Goal: Communication & Community: Answer question/provide support

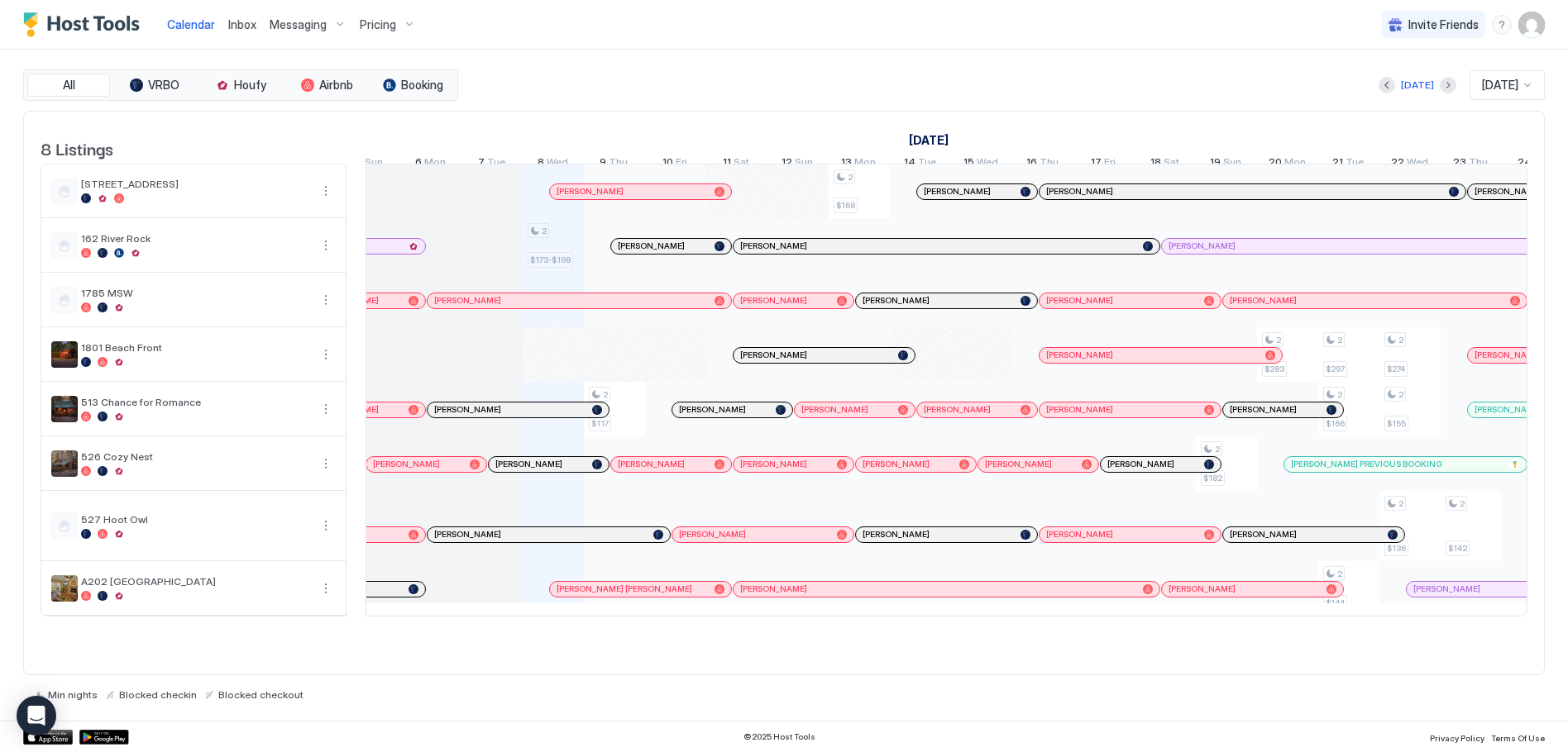
scroll to position [0, 742]
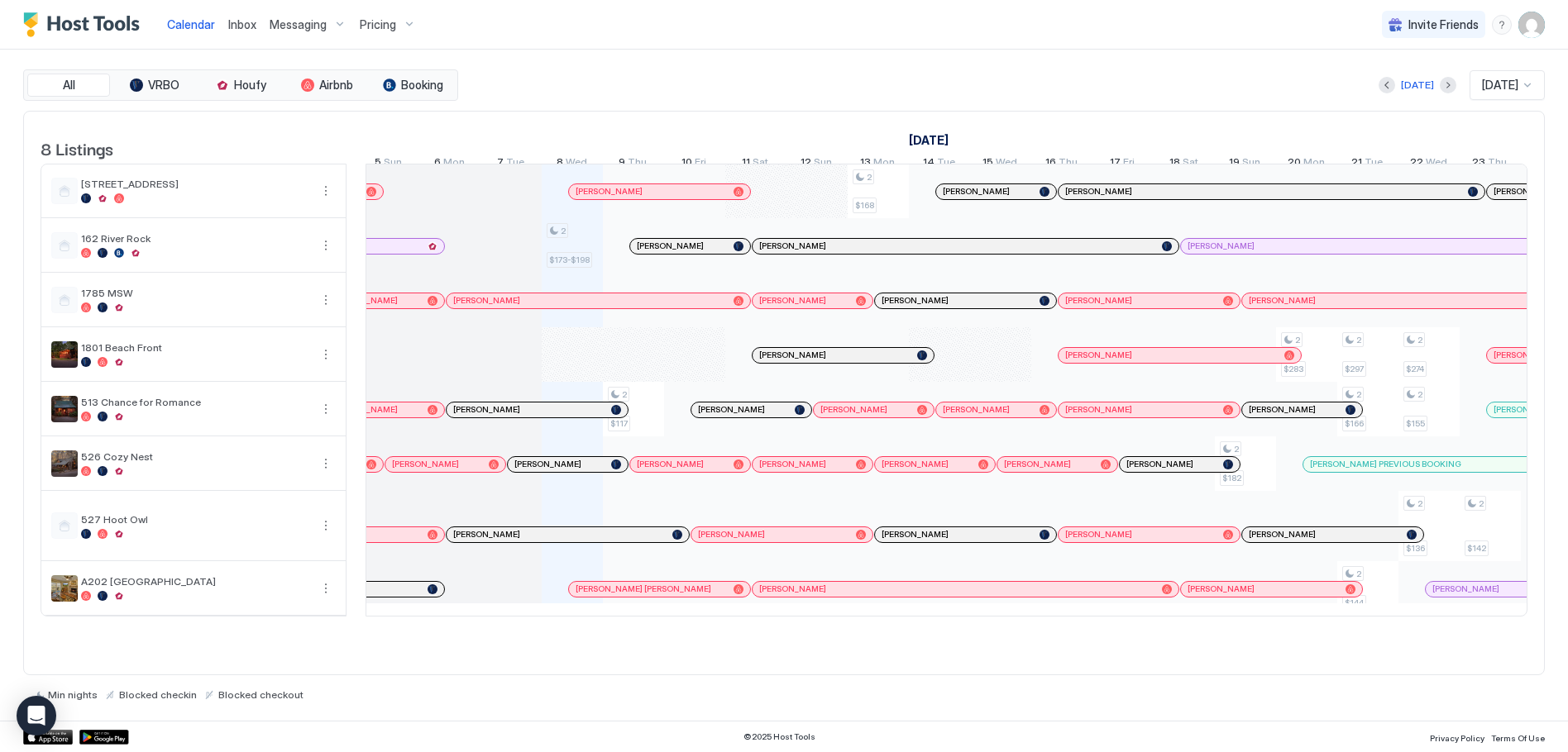
click at [706, 254] on div "[PERSON_NAME]" at bounding box center [690, 246] width 120 height 15
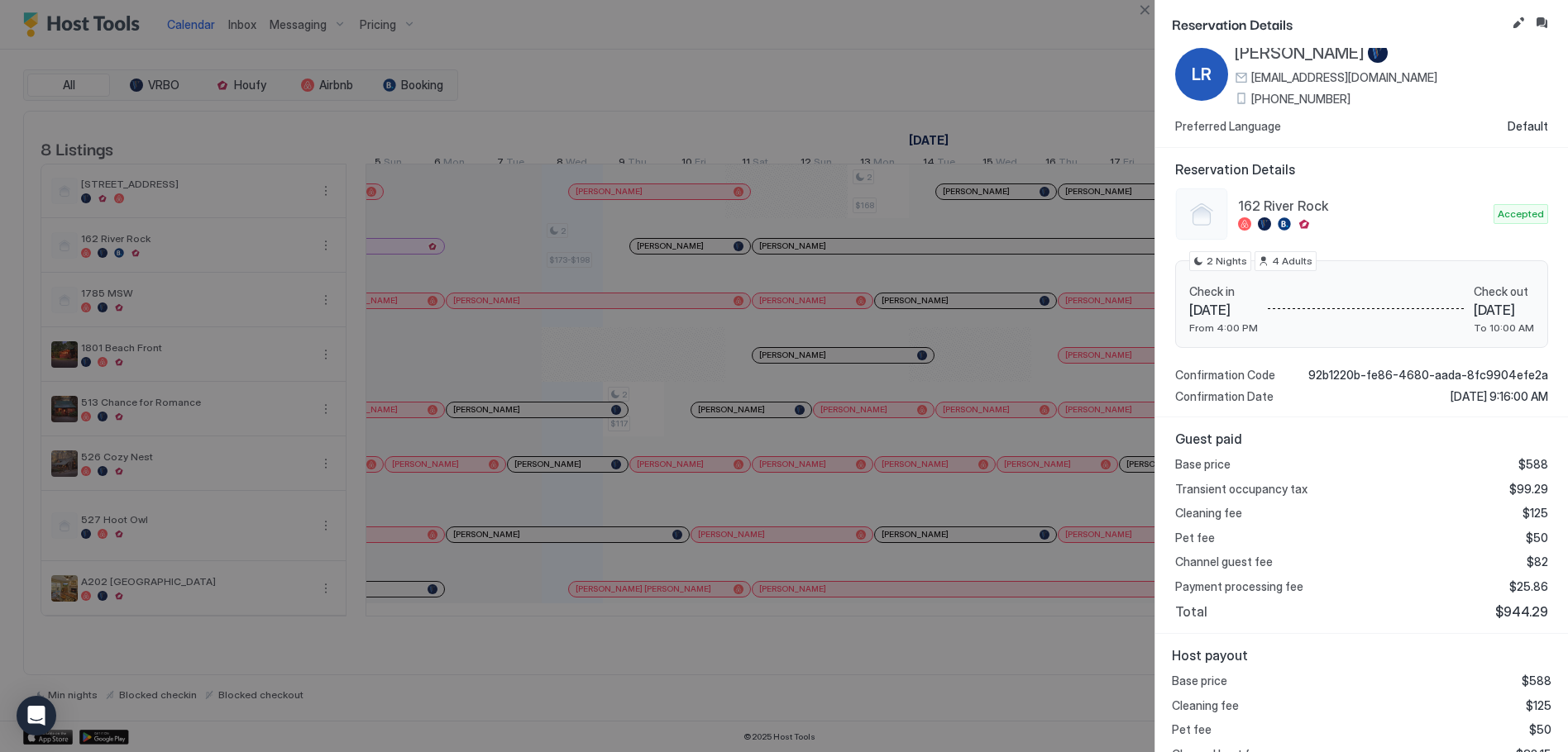
scroll to position [0, 0]
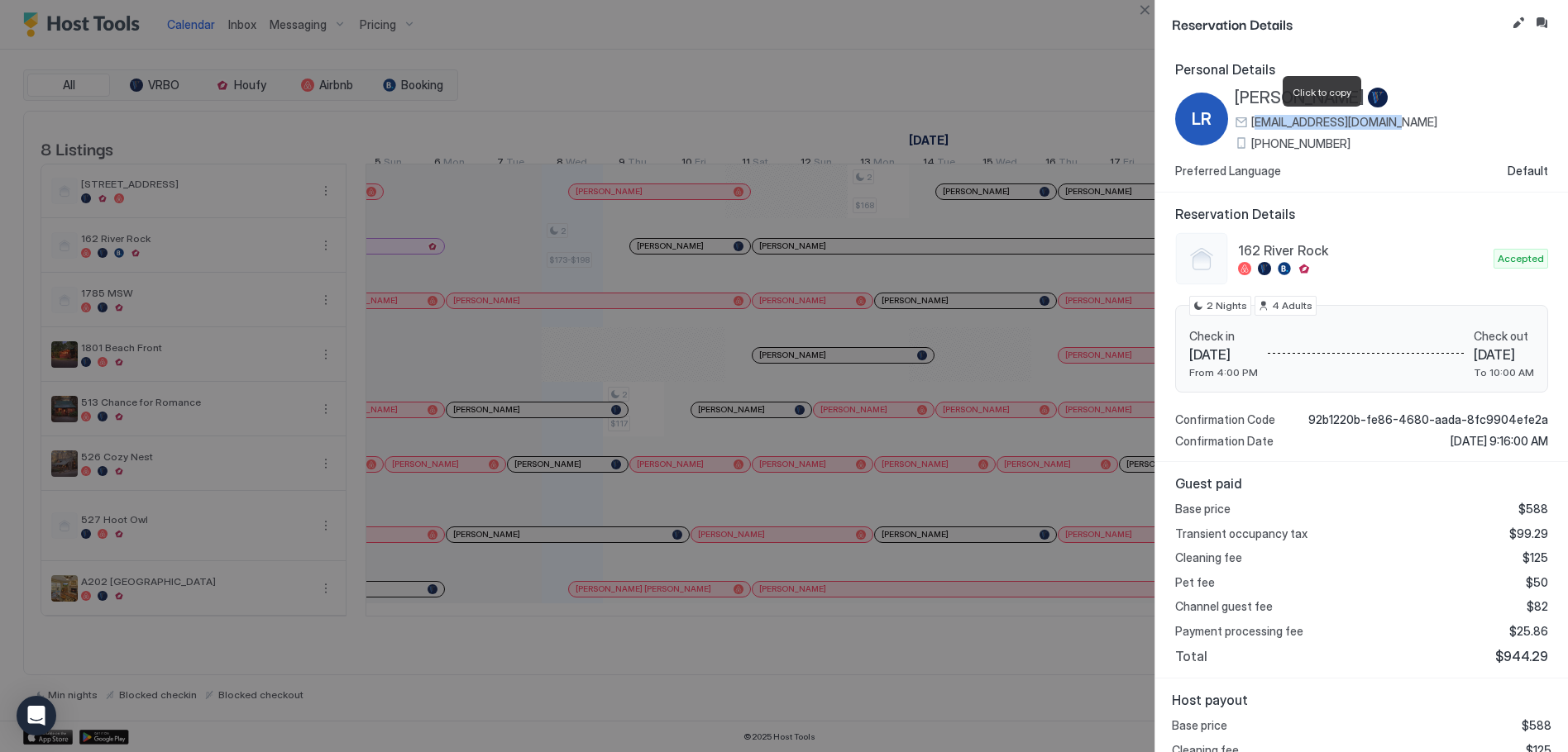
drag, startPoint x: 1254, startPoint y: 123, endPoint x: 1386, endPoint y: 121, distance: 132.0
click at [1386, 121] on span "[EMAIL_ADDRESS][DOMAIN_NAME]" at bounding box center [1344, 122] width 186 height 15
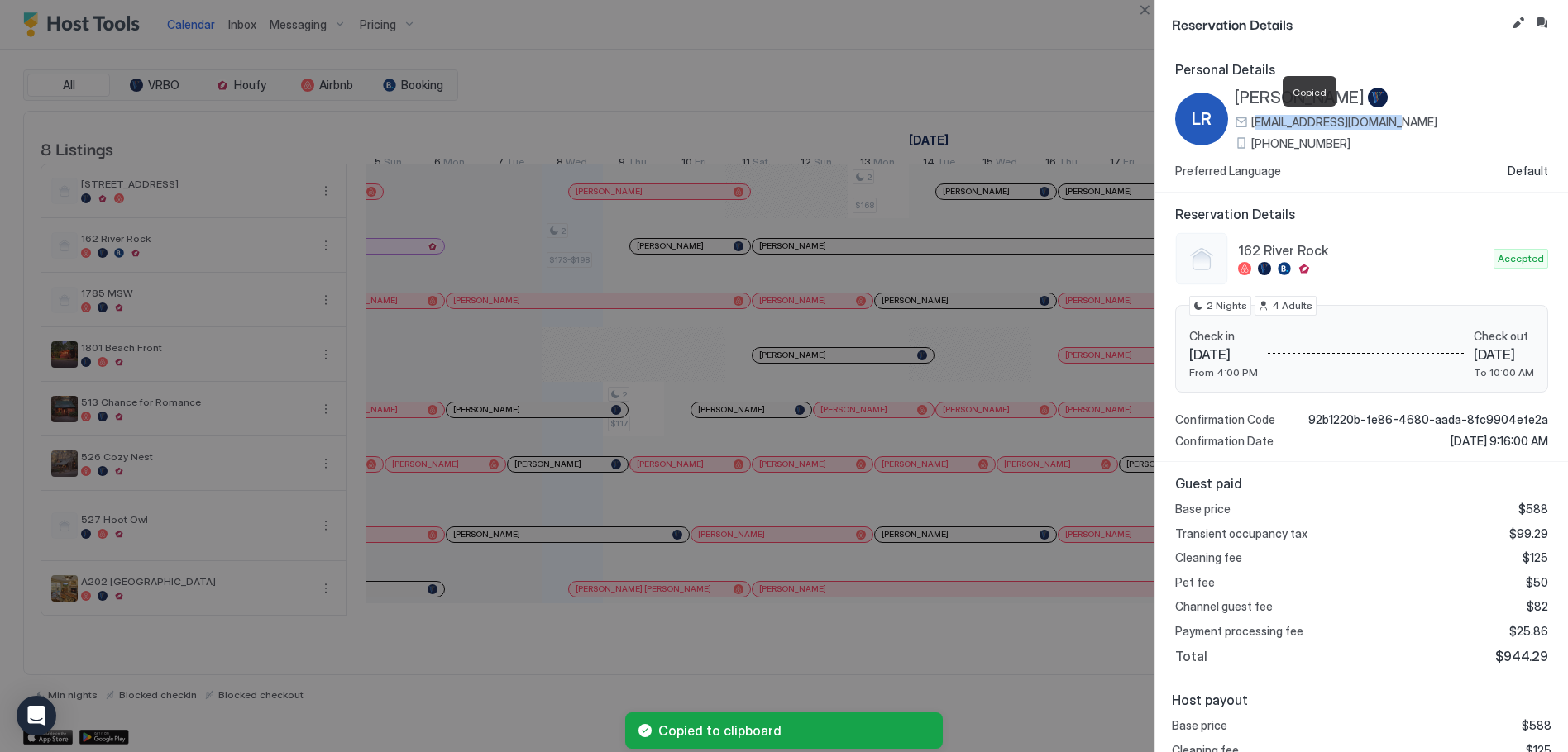
click at [1314, 128] on span "[EMAIL_ADDRESS][DOMAIN_NAME]" at bounding box center [1344, 122] width 186 height 15
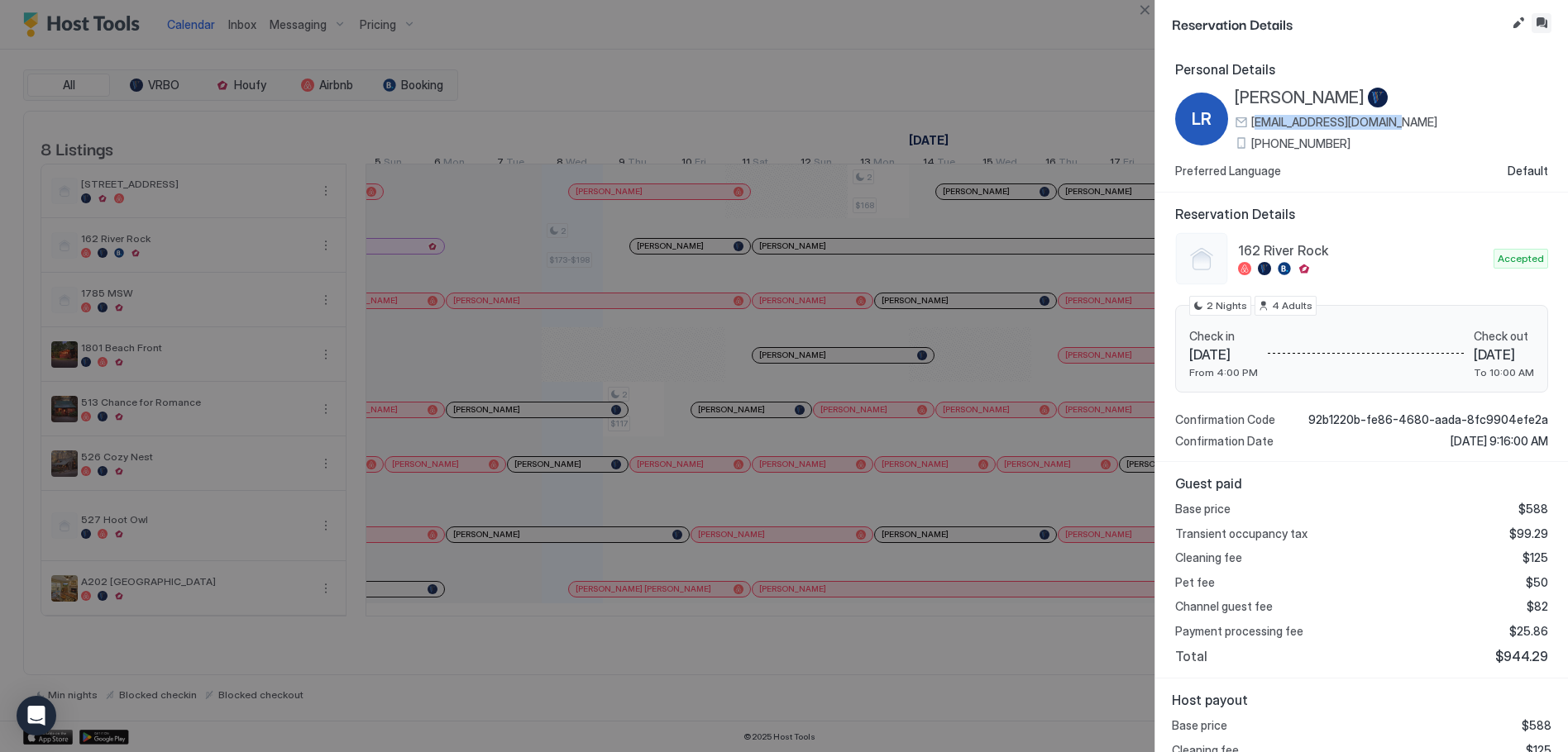
click at [1547, 21] on button "Inbox" at bounding box center [1541, 23] width 20 height 20
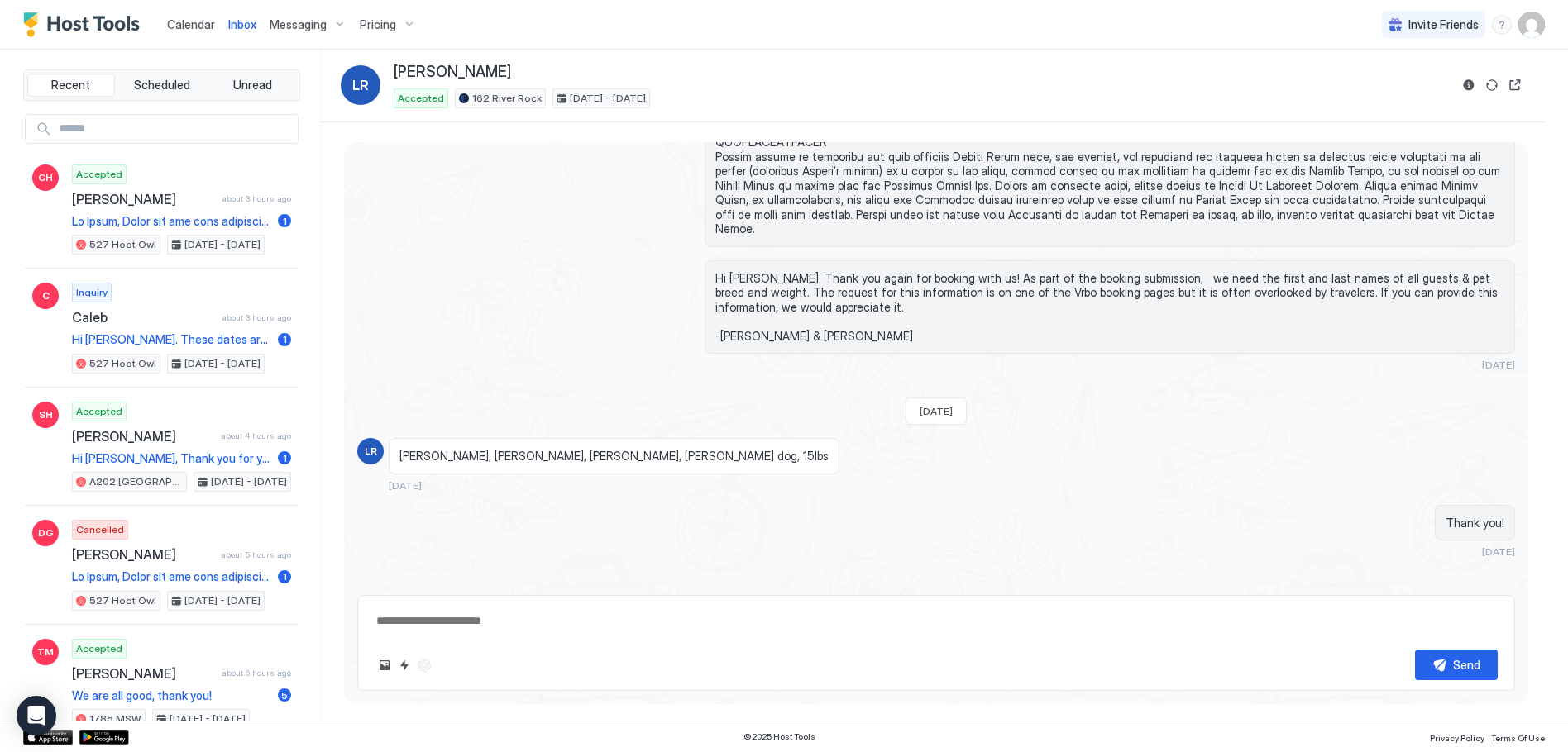
scroll to position [2562, 0]
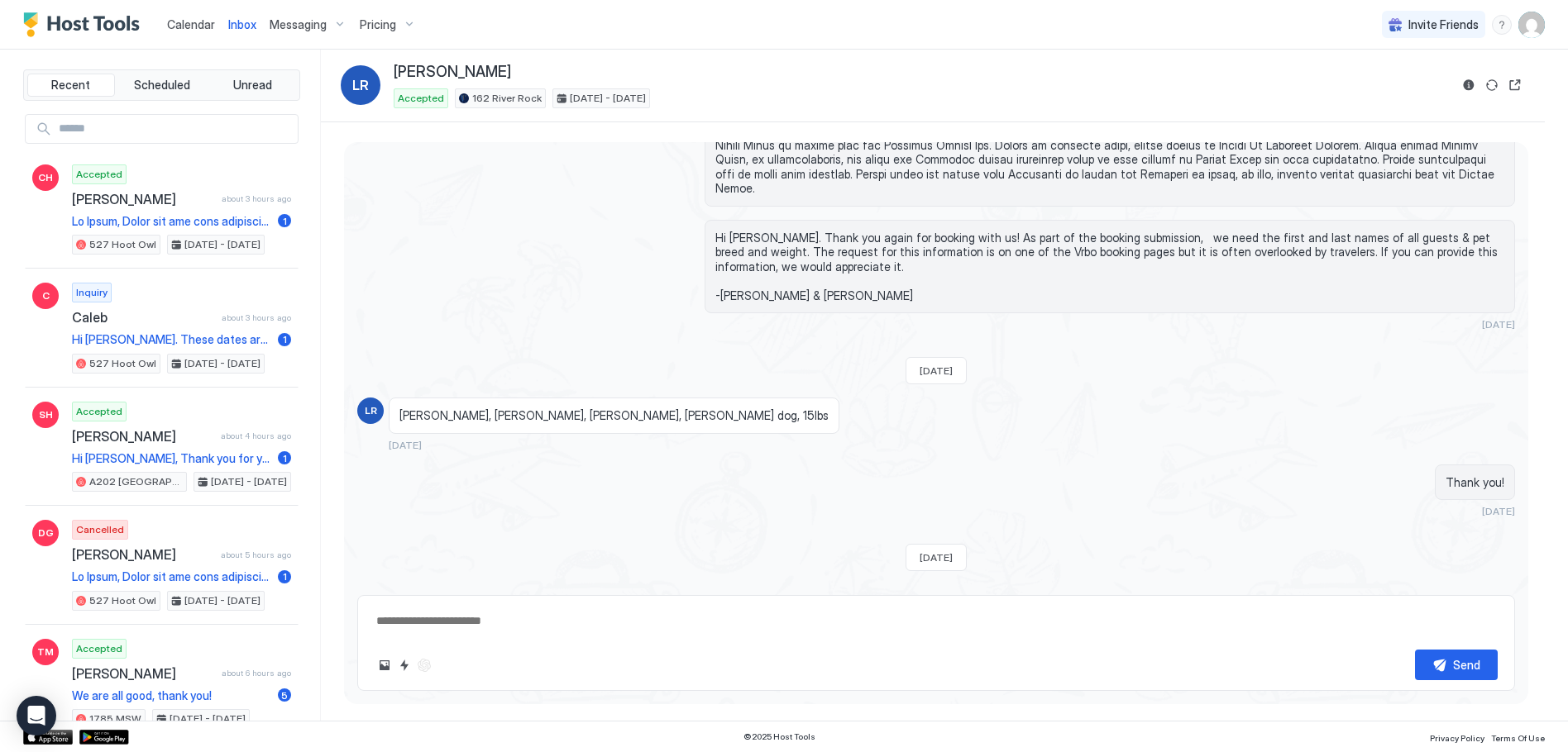
click at [1471, 85] on button "Reservation information" at bounding box center [1468, 85] width 20 height 20
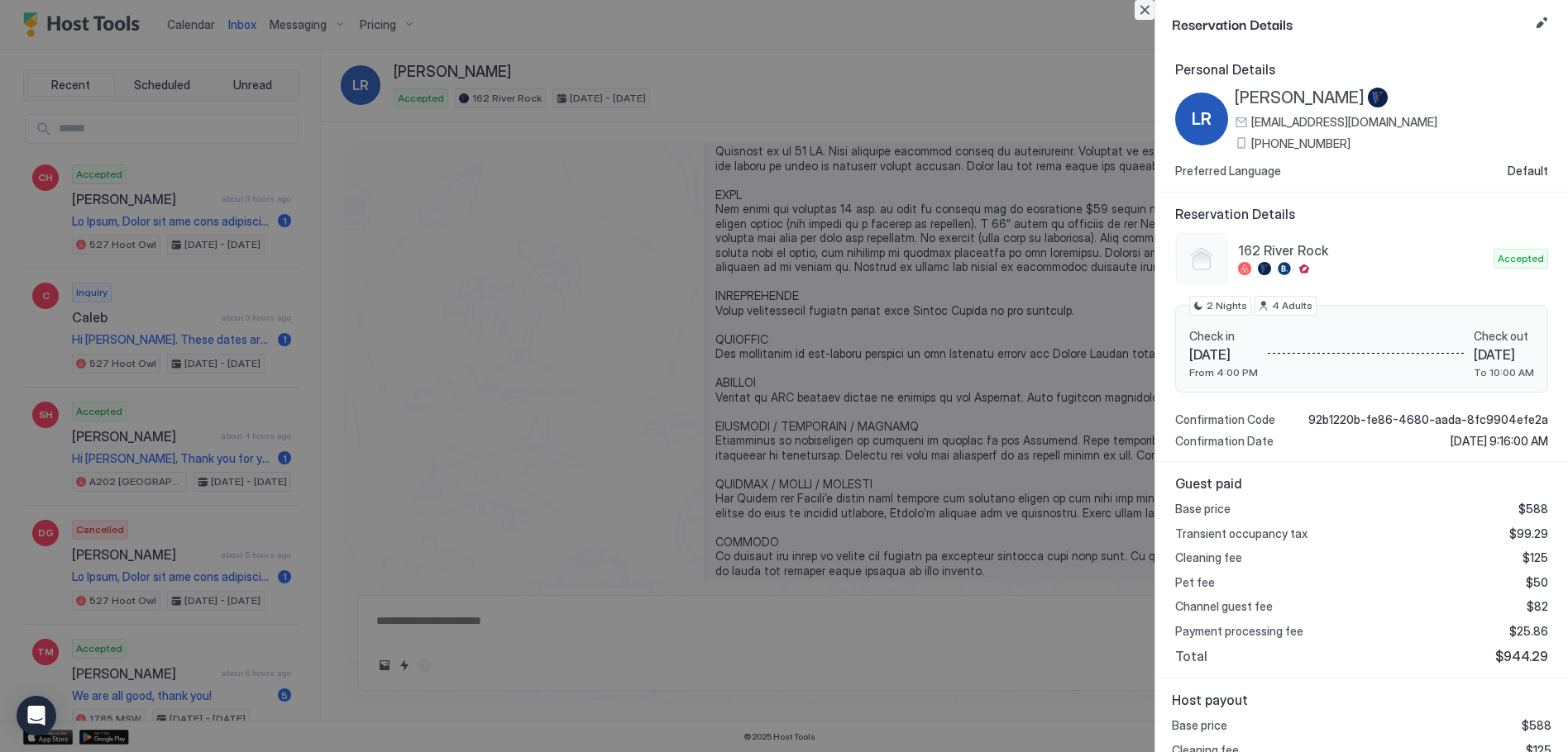
click at [1143, 6] on button "Close" at bounding box center [1145, 10] width 20 height 20
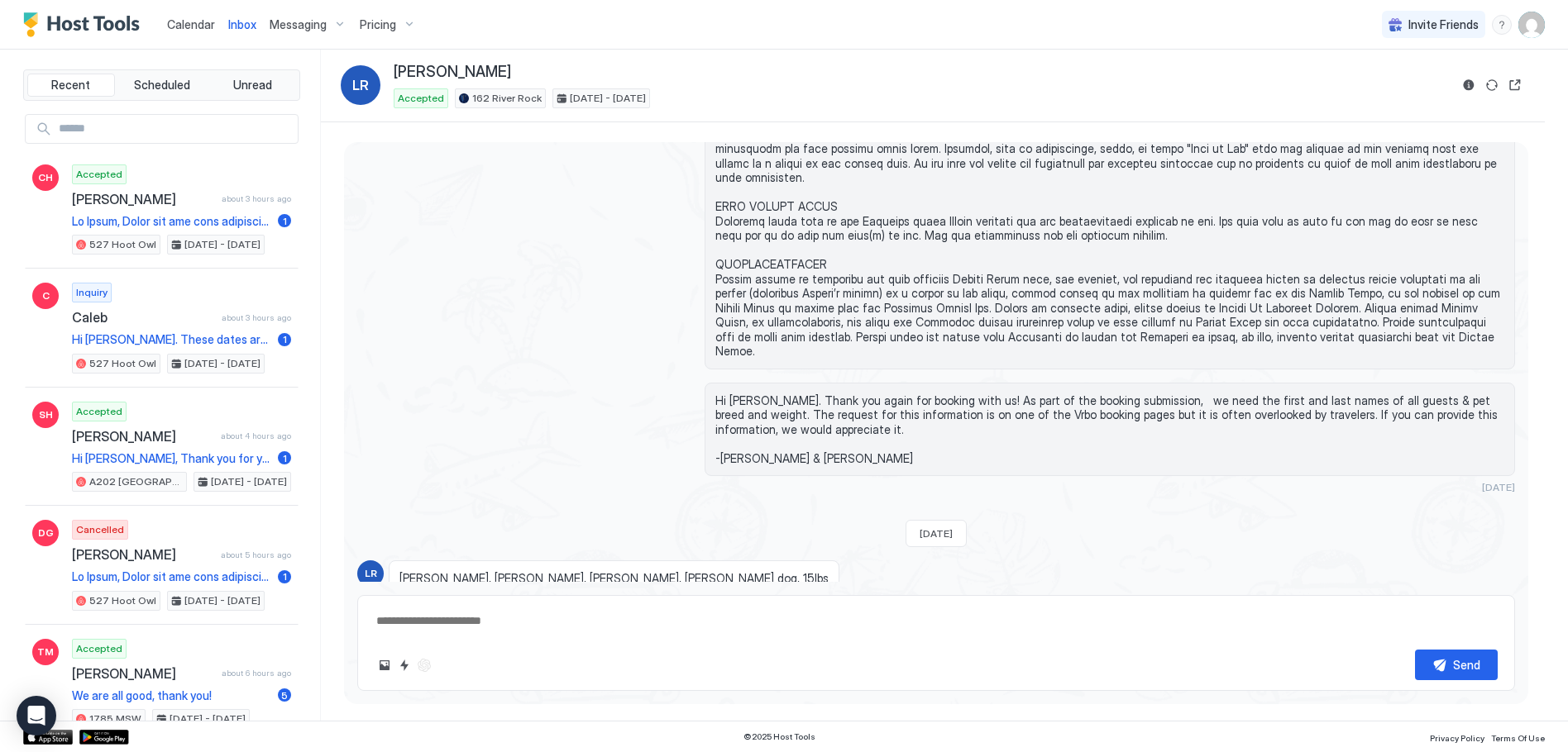
scroll to position [2566, 0]
